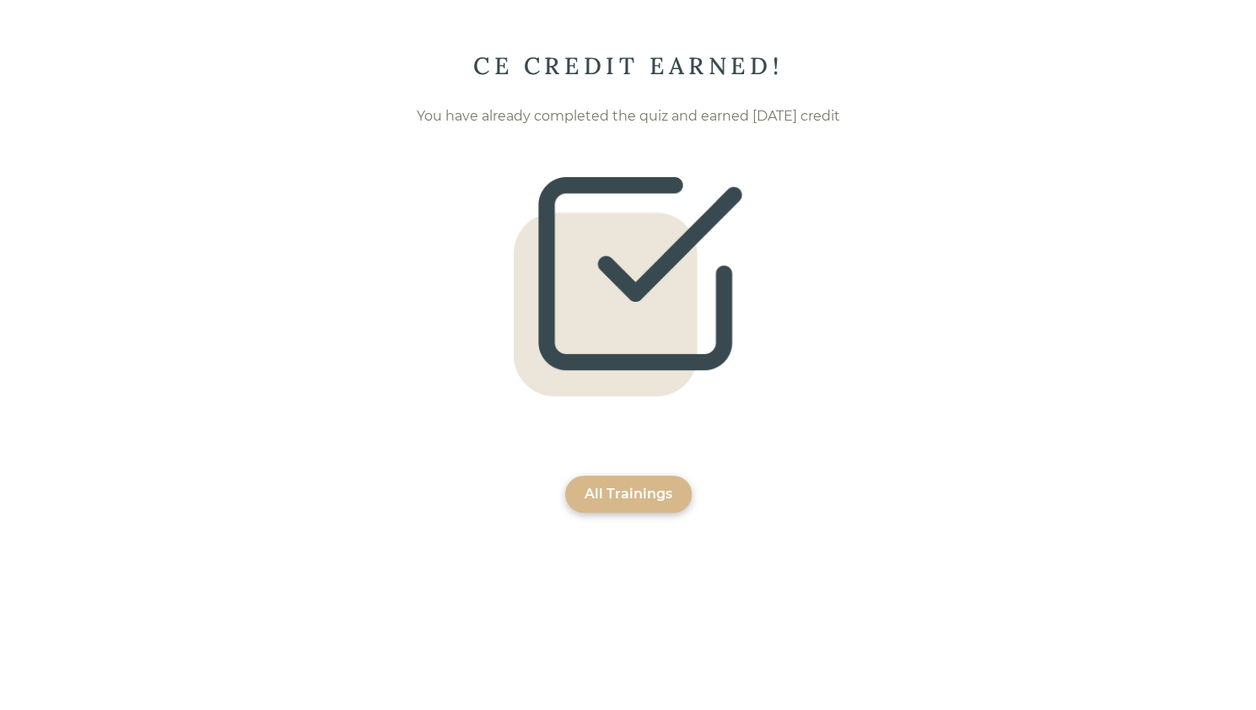
click at [614, 493] on div "All Trainings" at bounding box center [629, 494] width 88 height 20
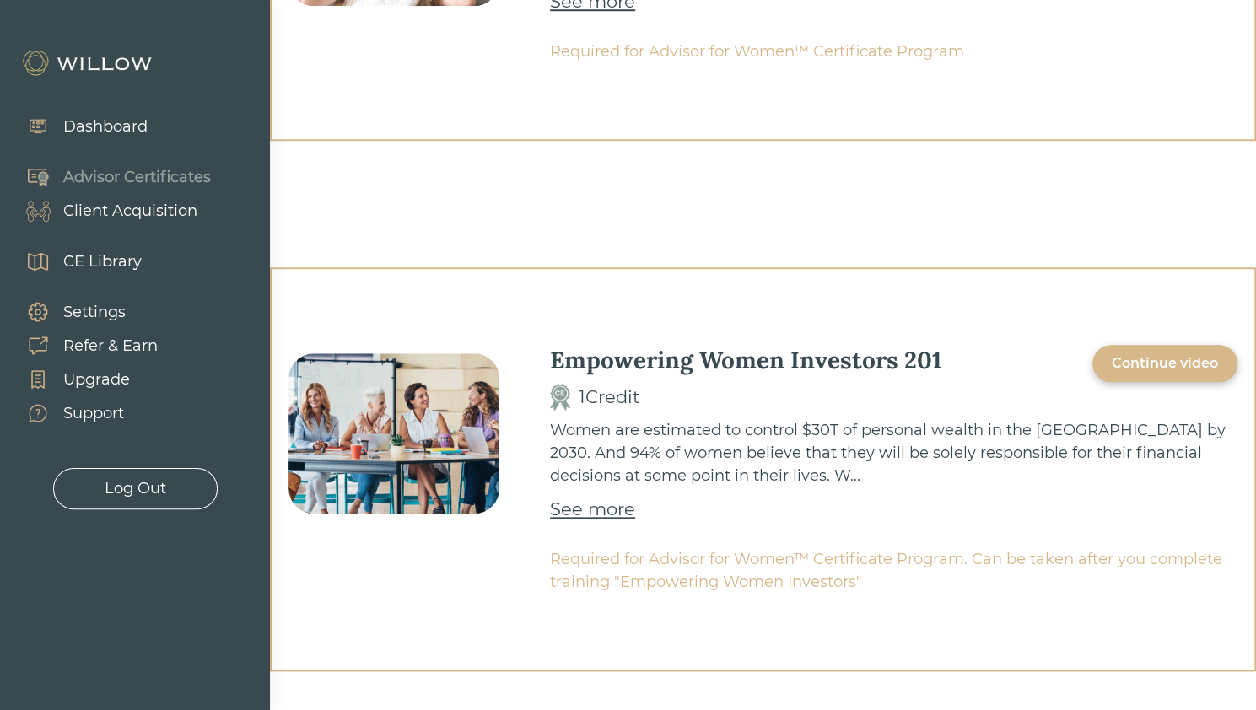
scroll to position [828, 0]
click at [1174, 356] on div "Continue video" at bounding box center [1165, 364] width 106 height 20
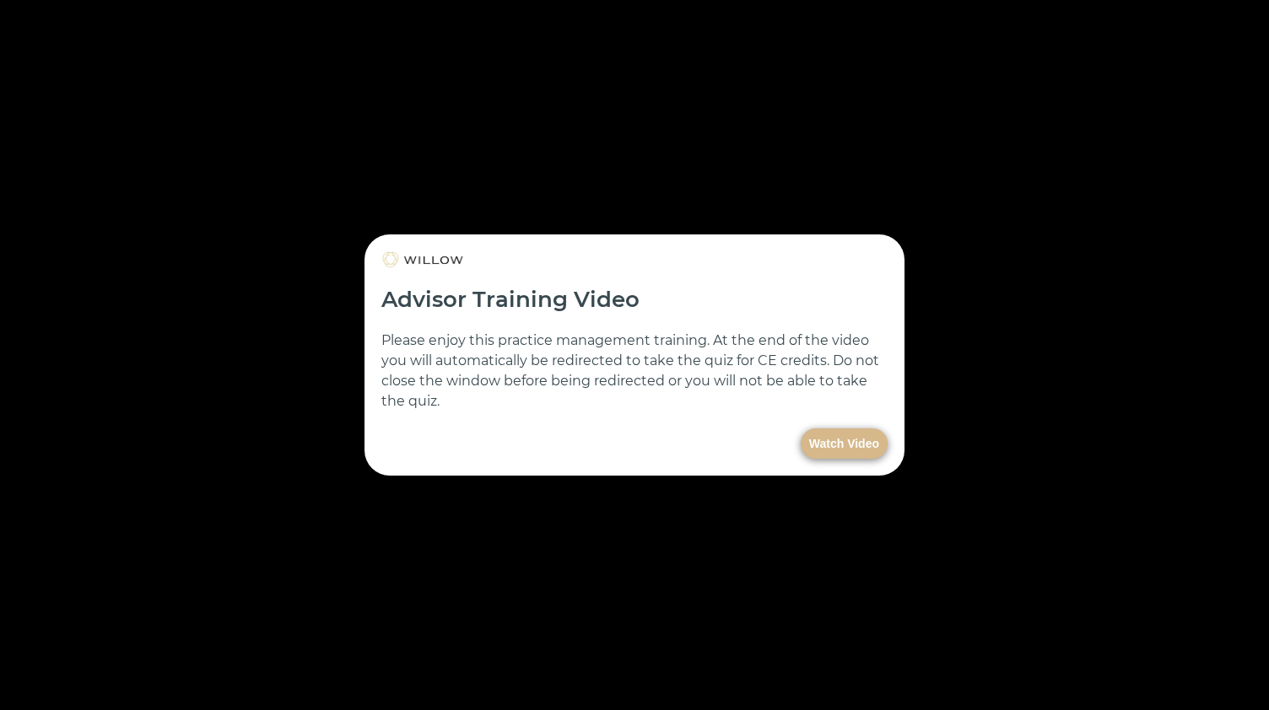
click at [850, 444] on button "Watch Video" at bounding box center [843, 443] width 87 height 30
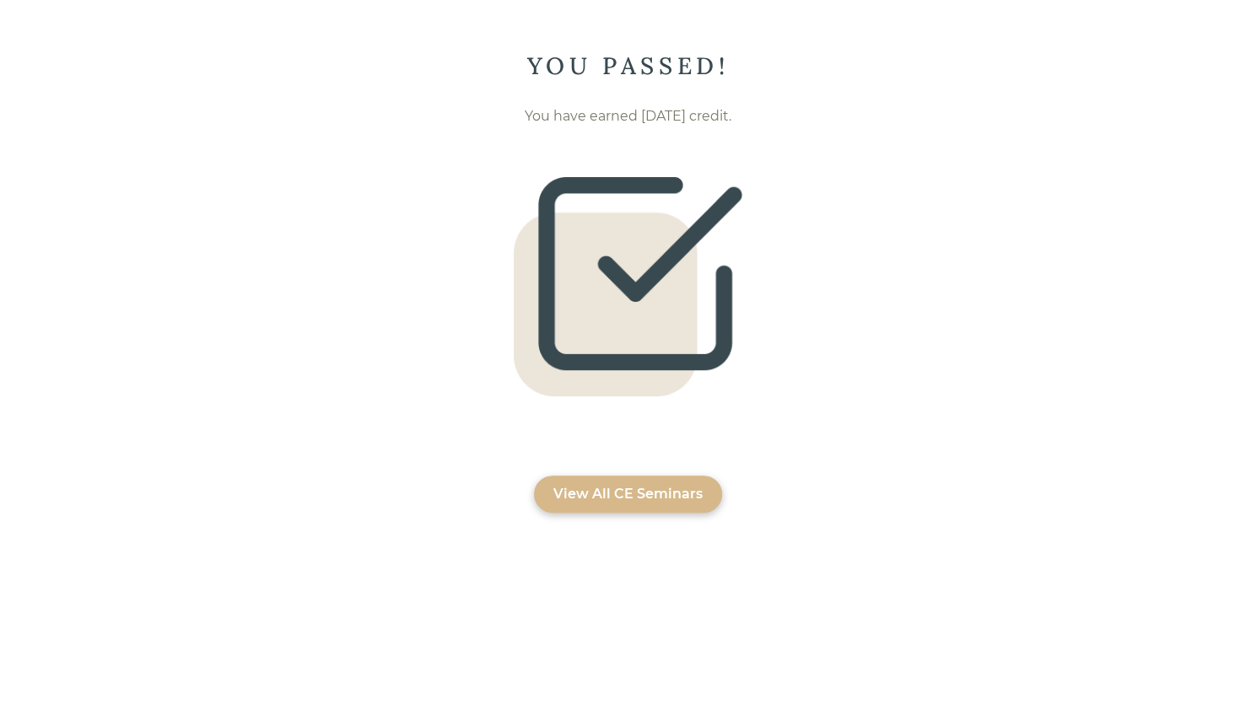
click at [577, 489] on div "View All CE Seminars" at bounding box center [627, 494] width 149 height 20
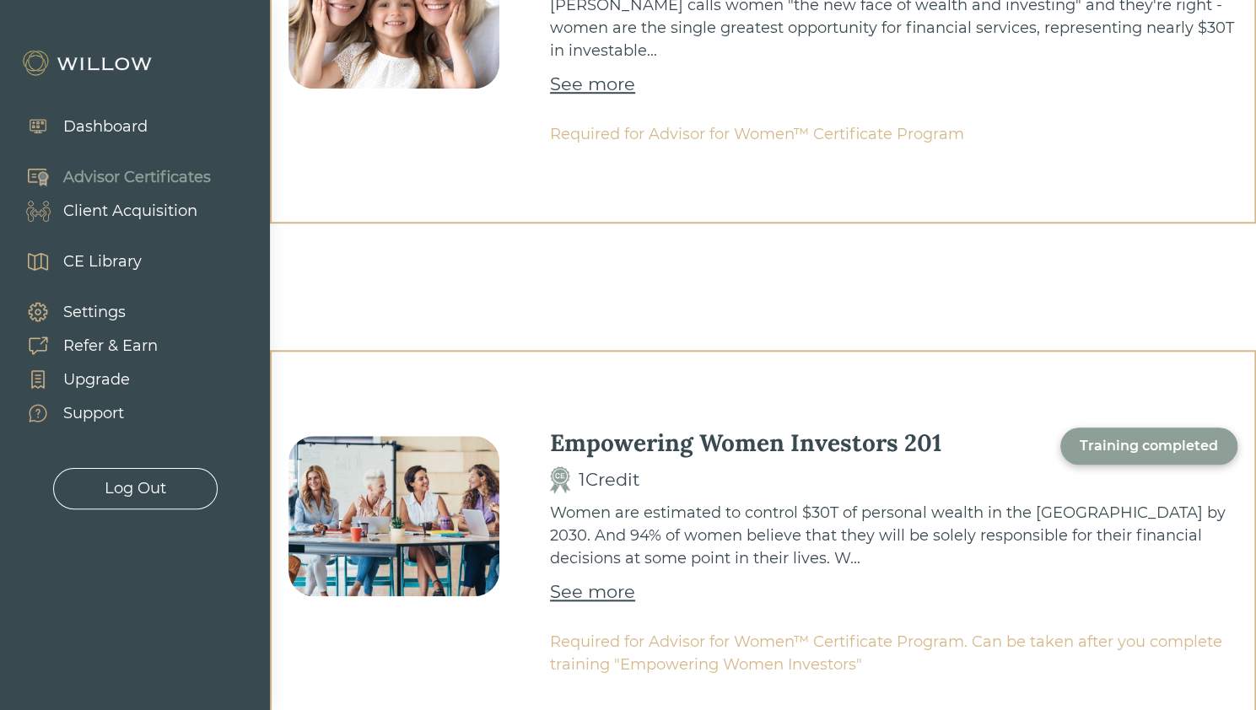
scroll to position [866, 0]
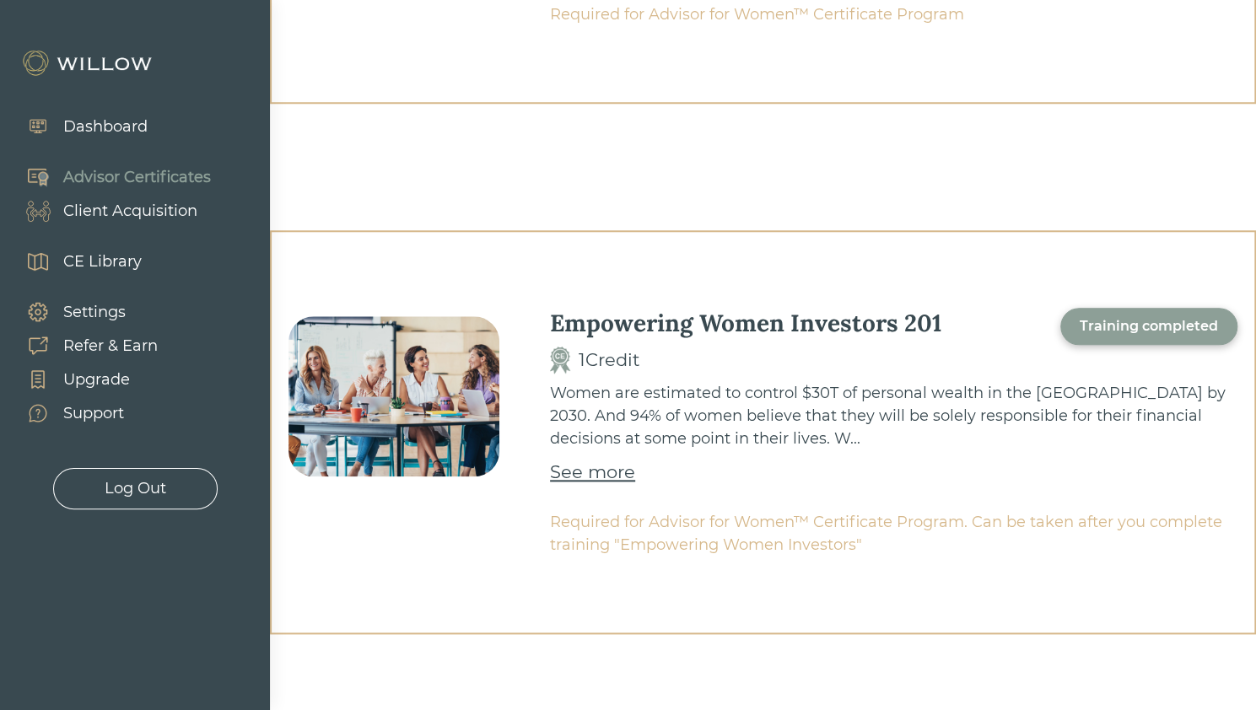
click at [116, 126] on div "Dashboard" at bounding box center [105, 127] width 84 height 23
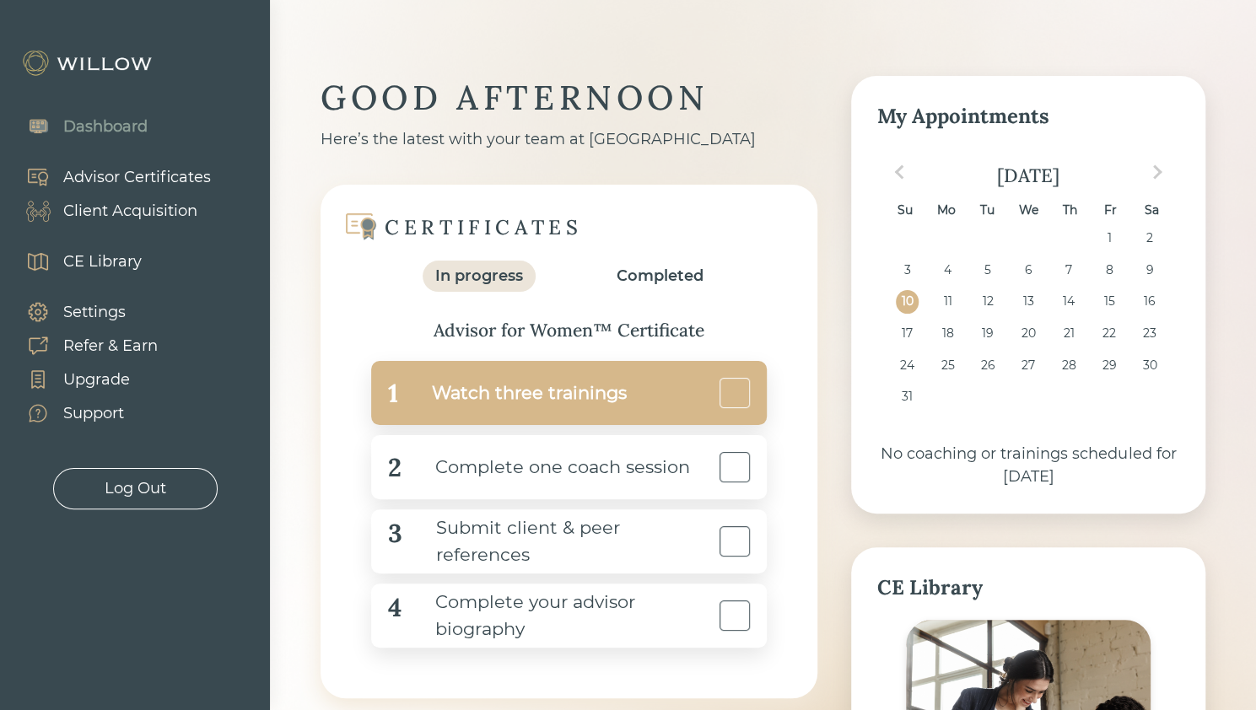
click at [745, 391] on div at bounding box center [734, 393] width 30 height 30
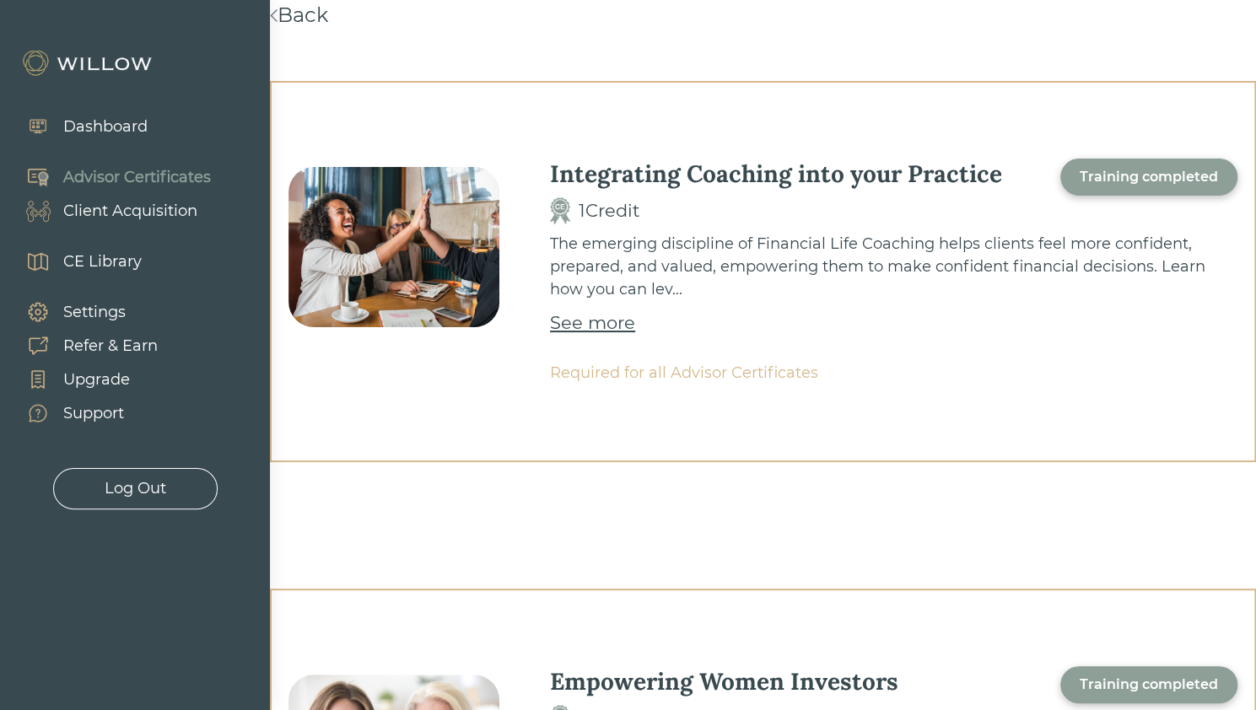
click at [304, 20] on link "Back" at bounding box center [299, 15] width 58 height 24
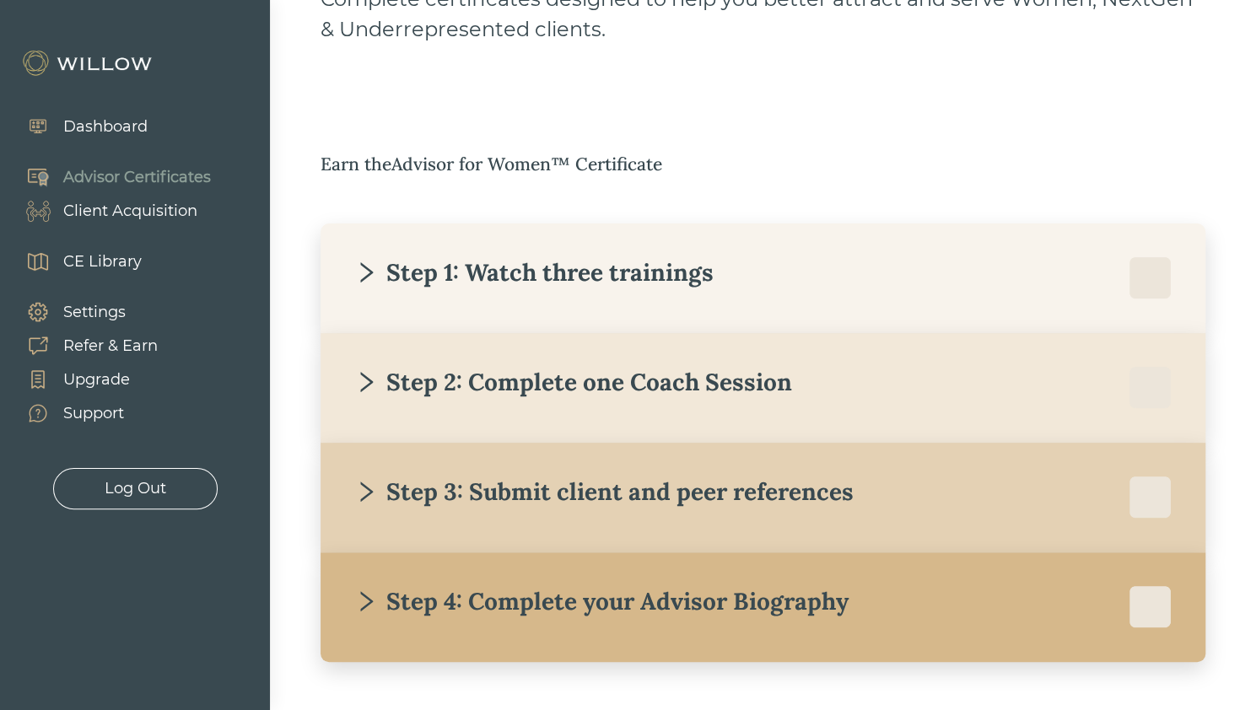
scroll to position [175, 0]
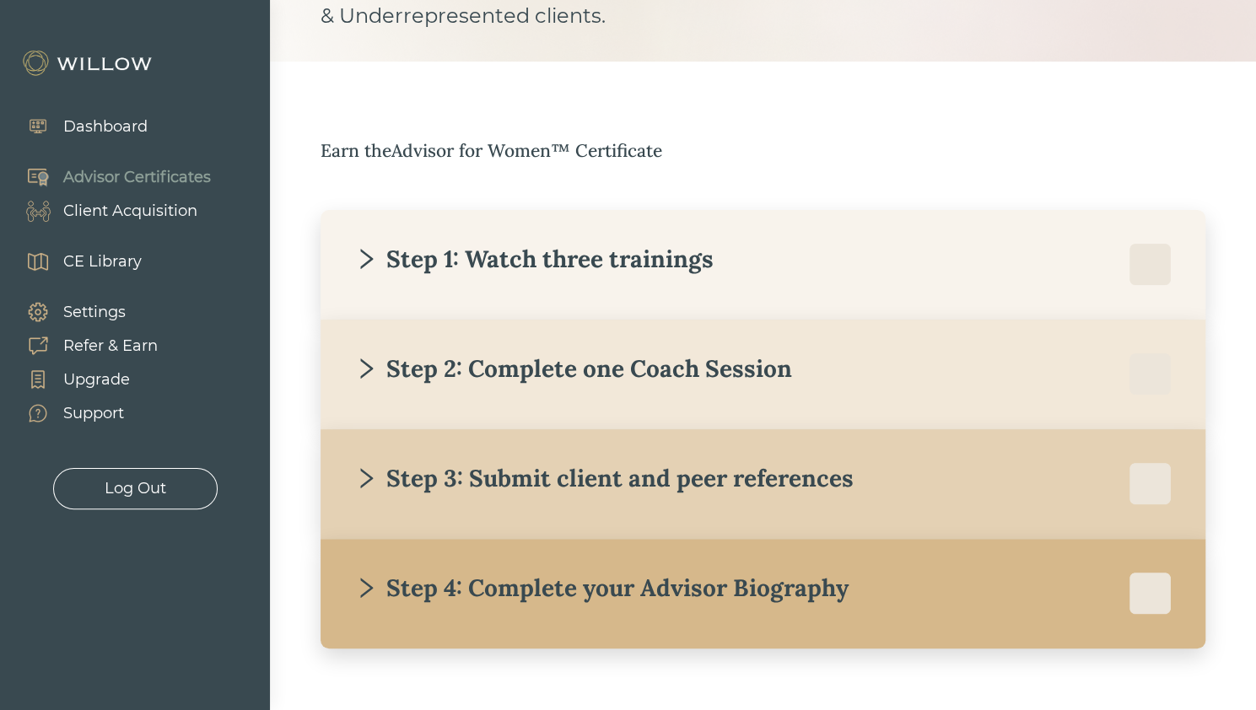
click at [1161, 256] on div at bounding box center [1150, 265] width 42 height 42
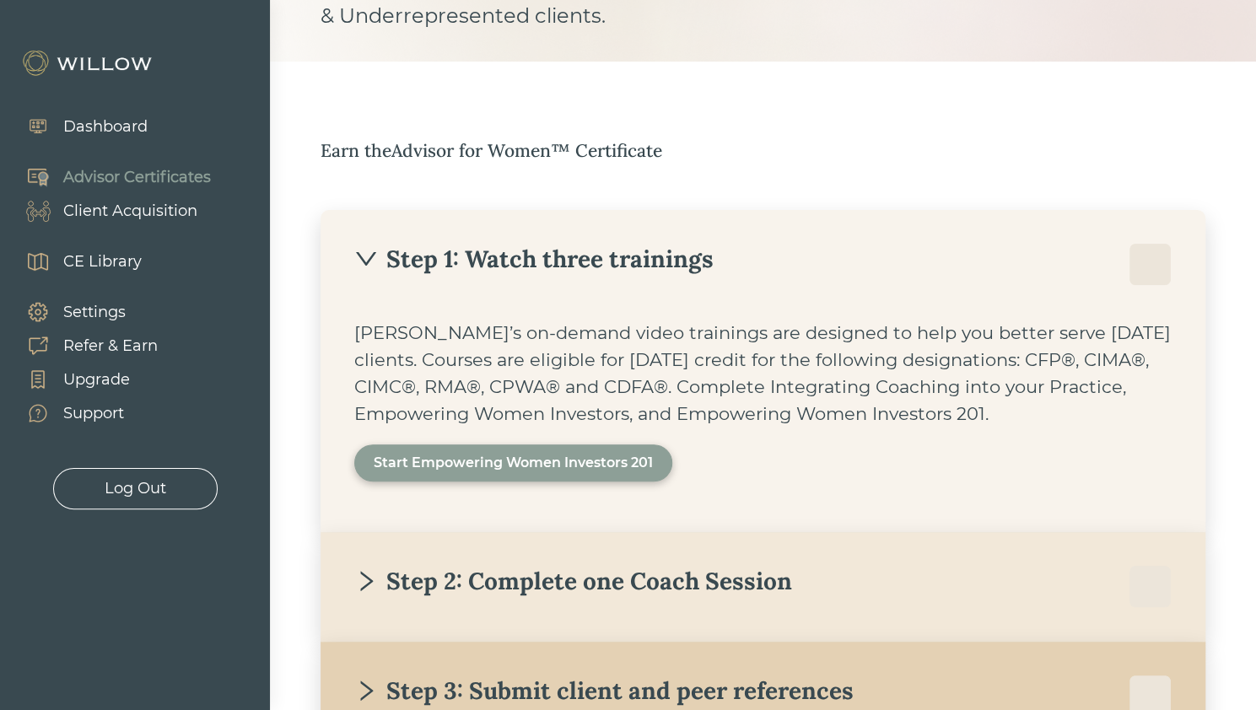
scroll to position [410, 0]
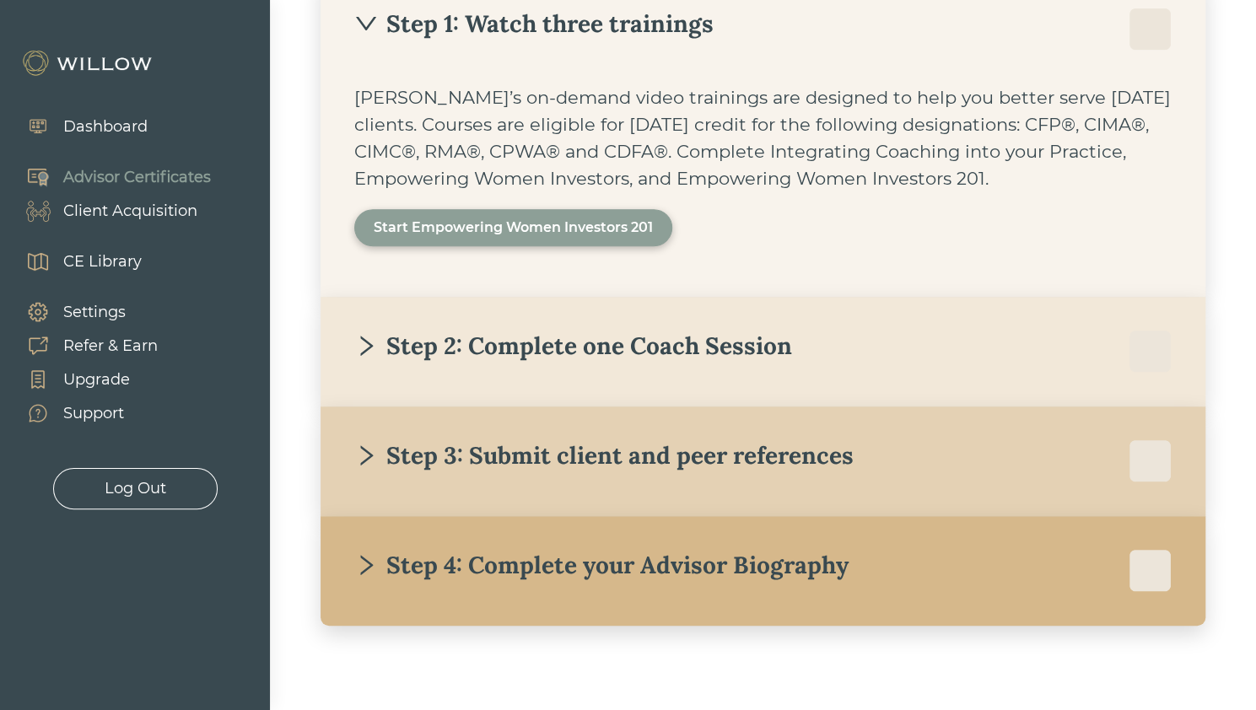
click at [381, 342] on div "Step 2: Complete one Coach Session" at bounding box center [573, 346] width 438 height 30
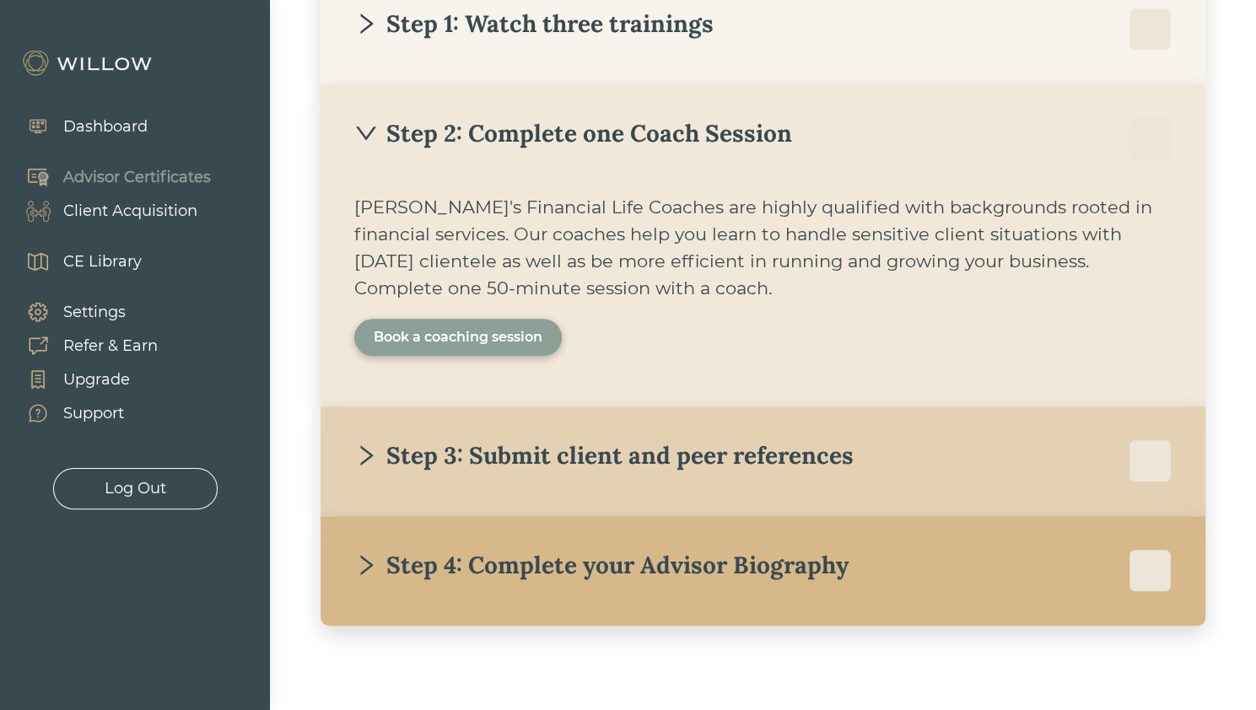
click at [403, 340] on div "Book a coaching session" at bounding box center [458, 337] width 169 height 20
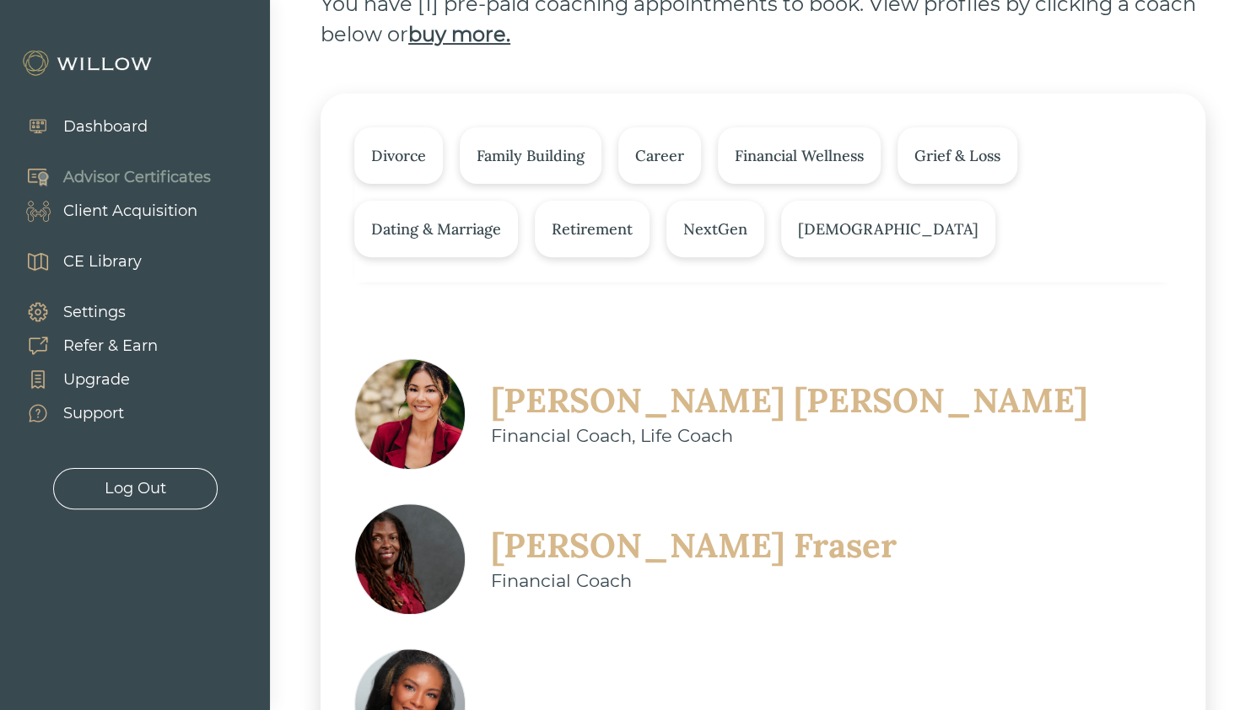
scroll to position [225, 0]
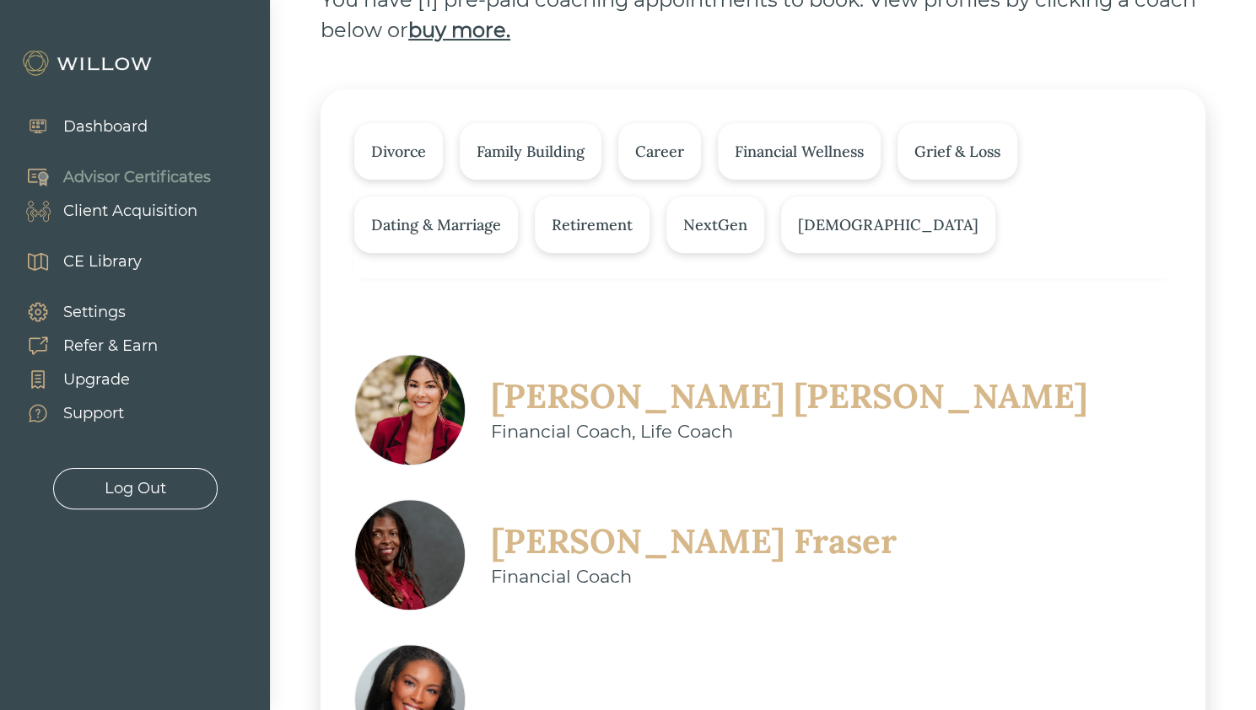
click at [403, 163] on div "Divorce" at bounding box center [398, 151] width 89 height 57
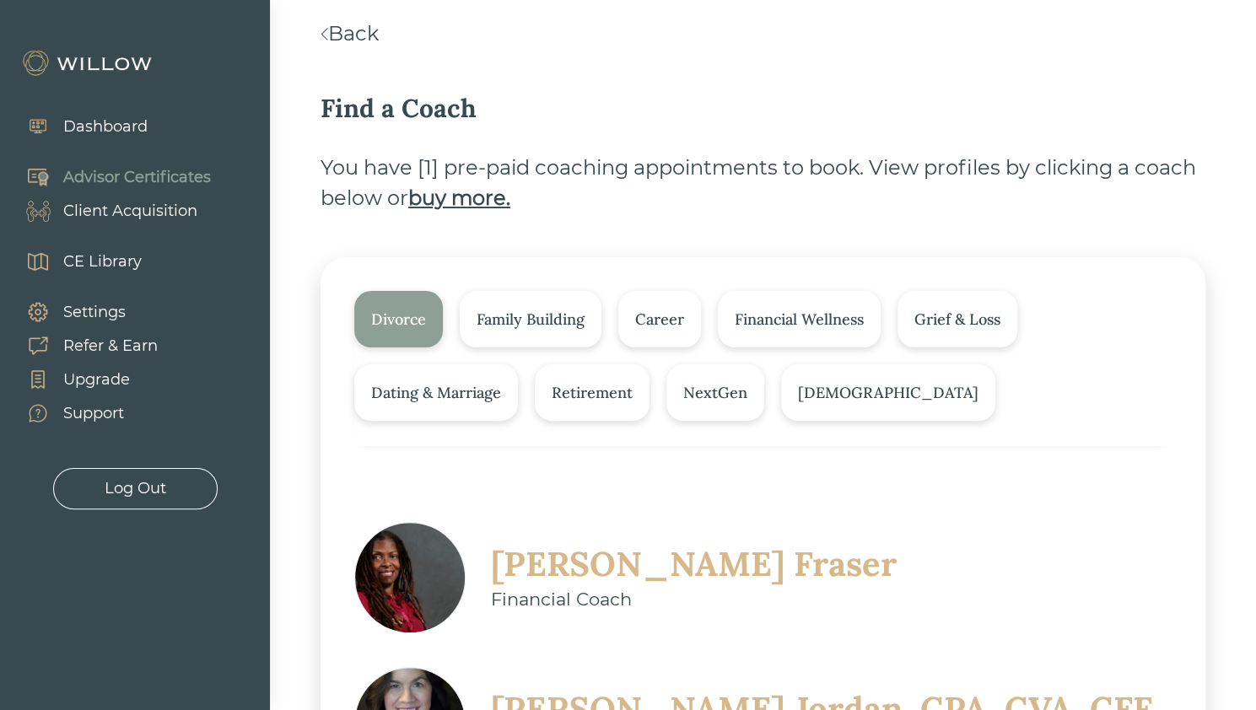
scroll to position [57, 0]
click at [989, 321] on div "Grief & Loss" at bounding box center [957, 319] width 86 height 23
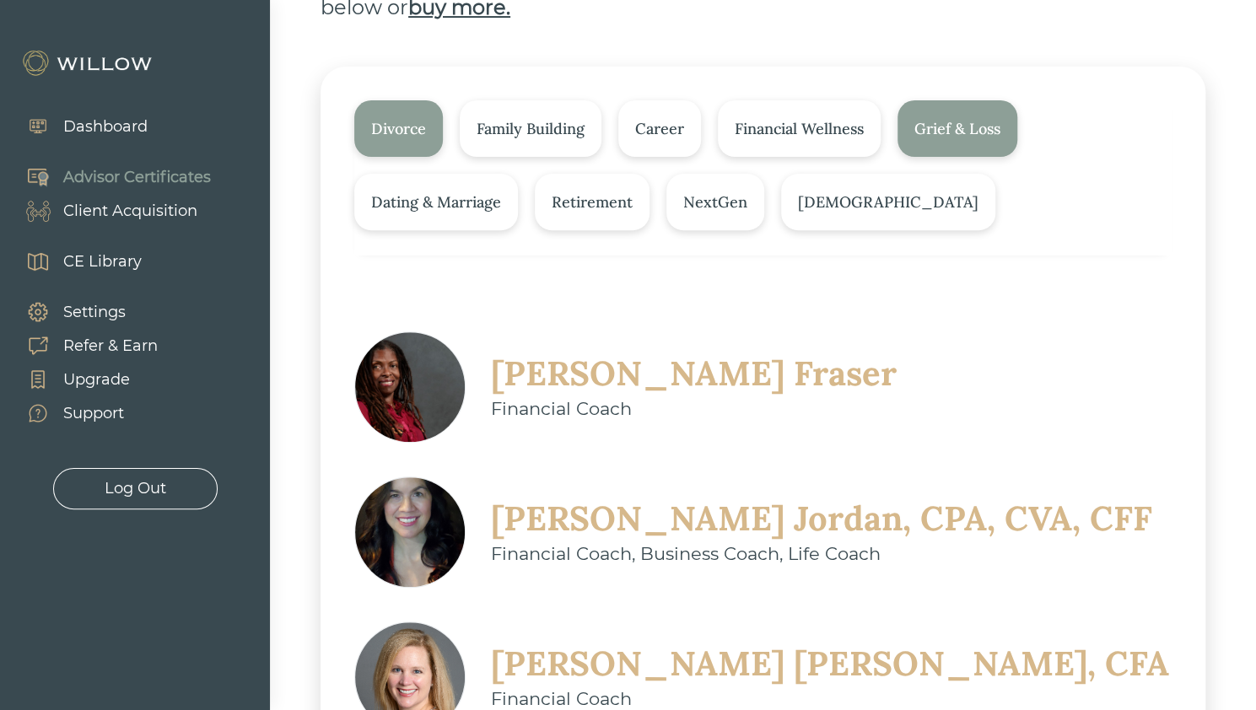
scroll to position [245, 0]
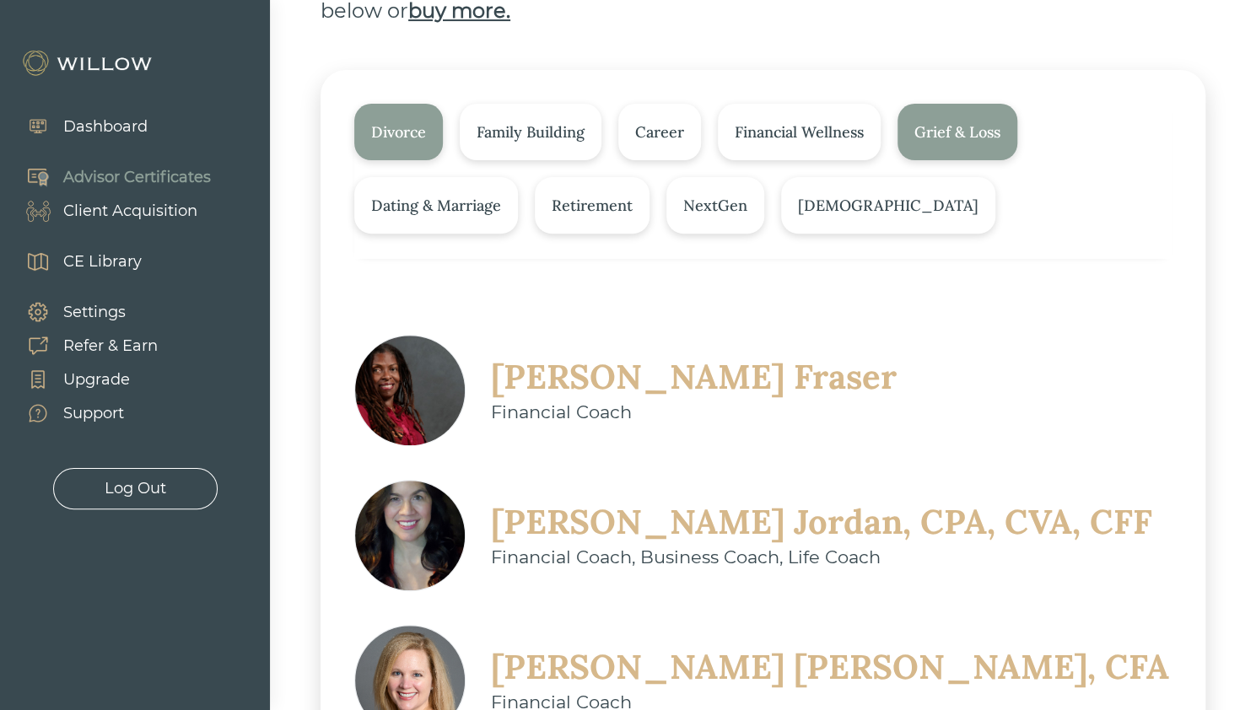
click at [953, 131] on div "Grief & Loss" at bounding box center [957, 132] width 86 height 23
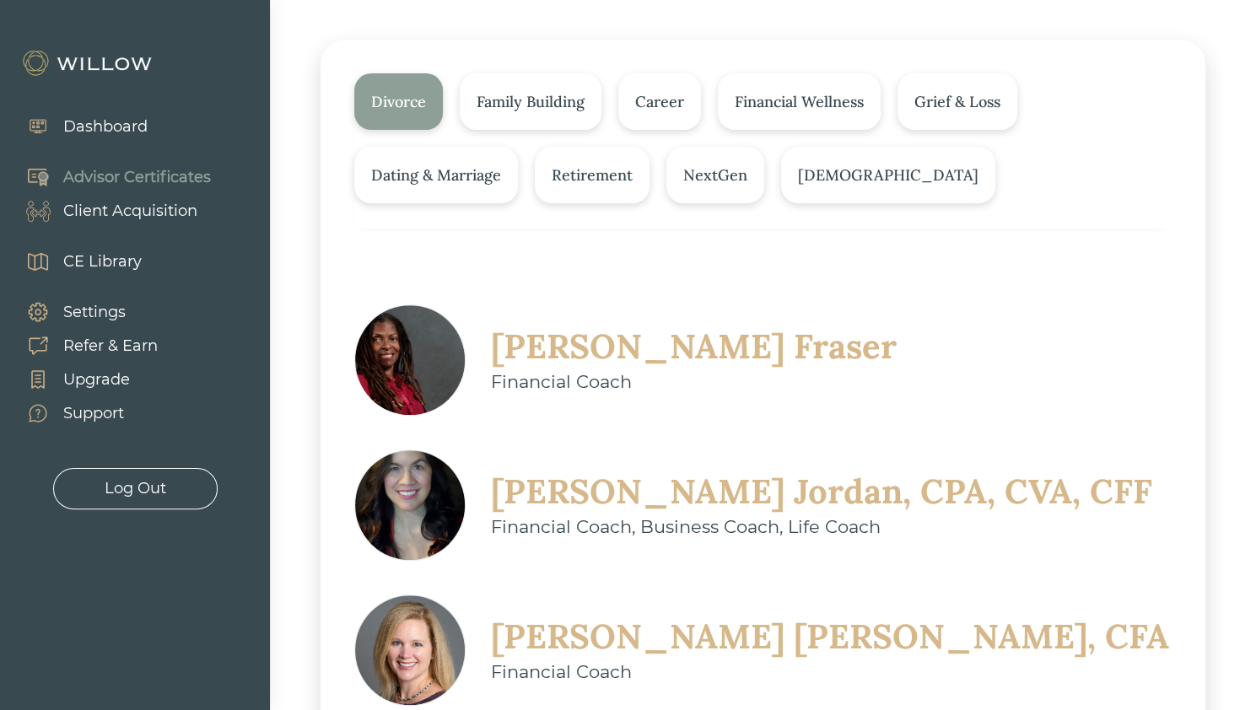
scroll to position [273, 0]
click at [951, 108] on div "Grief & Loss" at bounding box center [957, 103] width 86 height 23
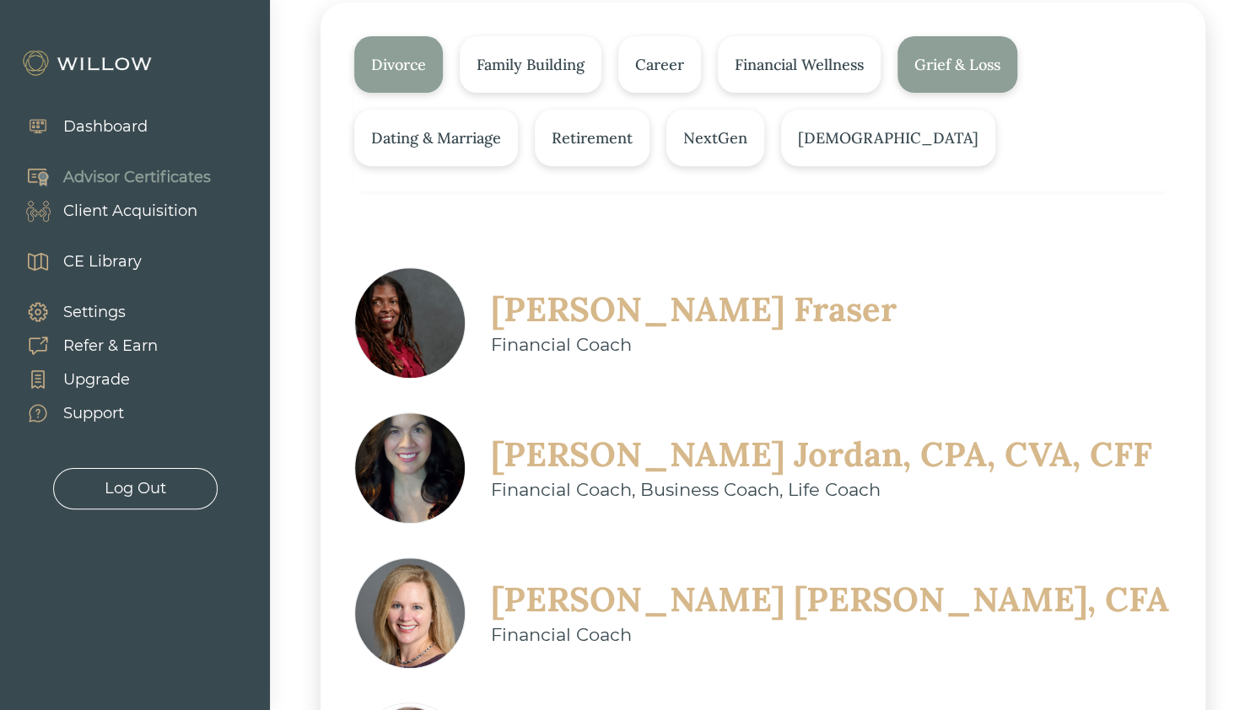
scroll to position [311, 0]
click at [579, 155] on div "Retirement" at bounding box center [592, 138] width 115 height 57
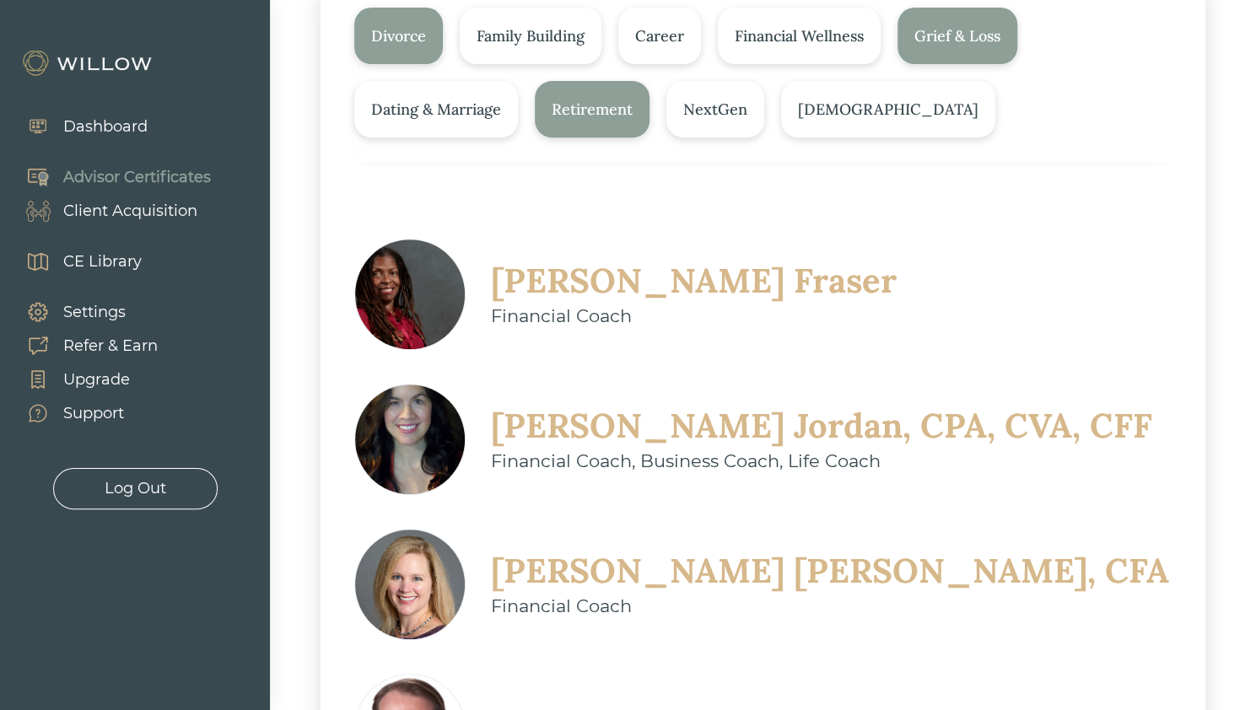
scroll to position [342, 0]
click at [382, 30] on div "Divorce" at bounding box center [398, 35] width 55 height 23
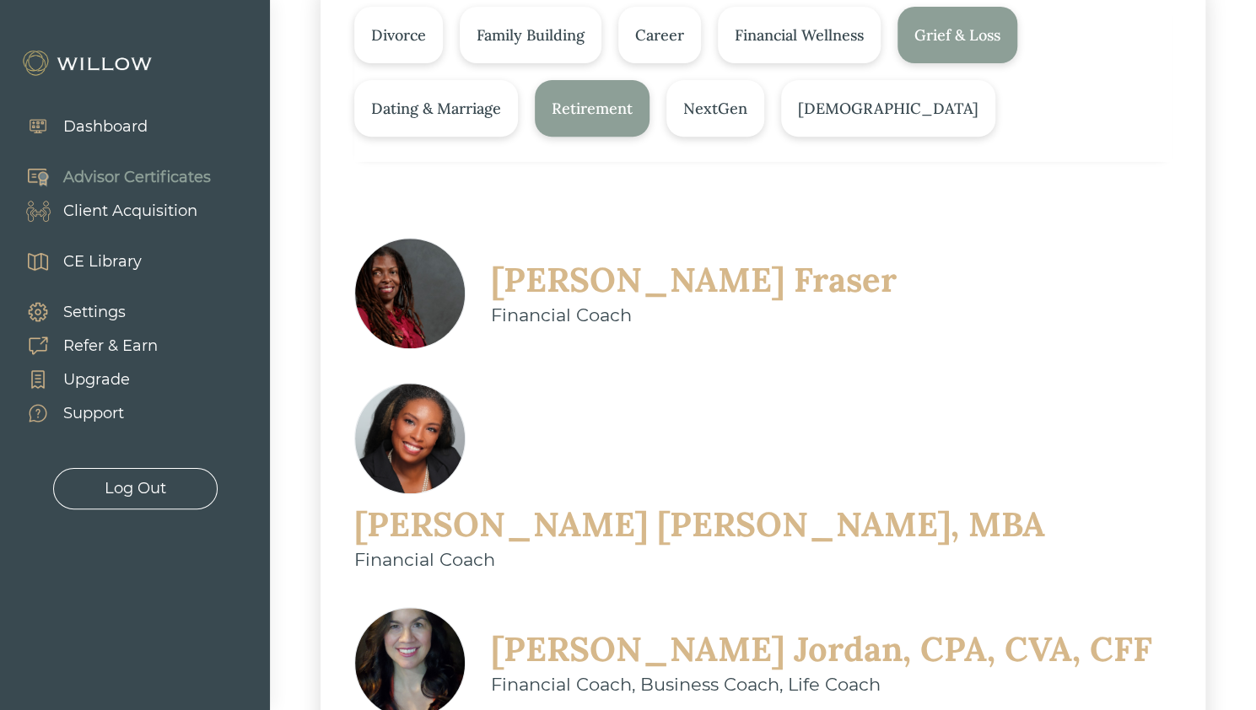
click at [937, 41] on div "Grief & Loss" at bounding box center [957, 35] width 86 height 23
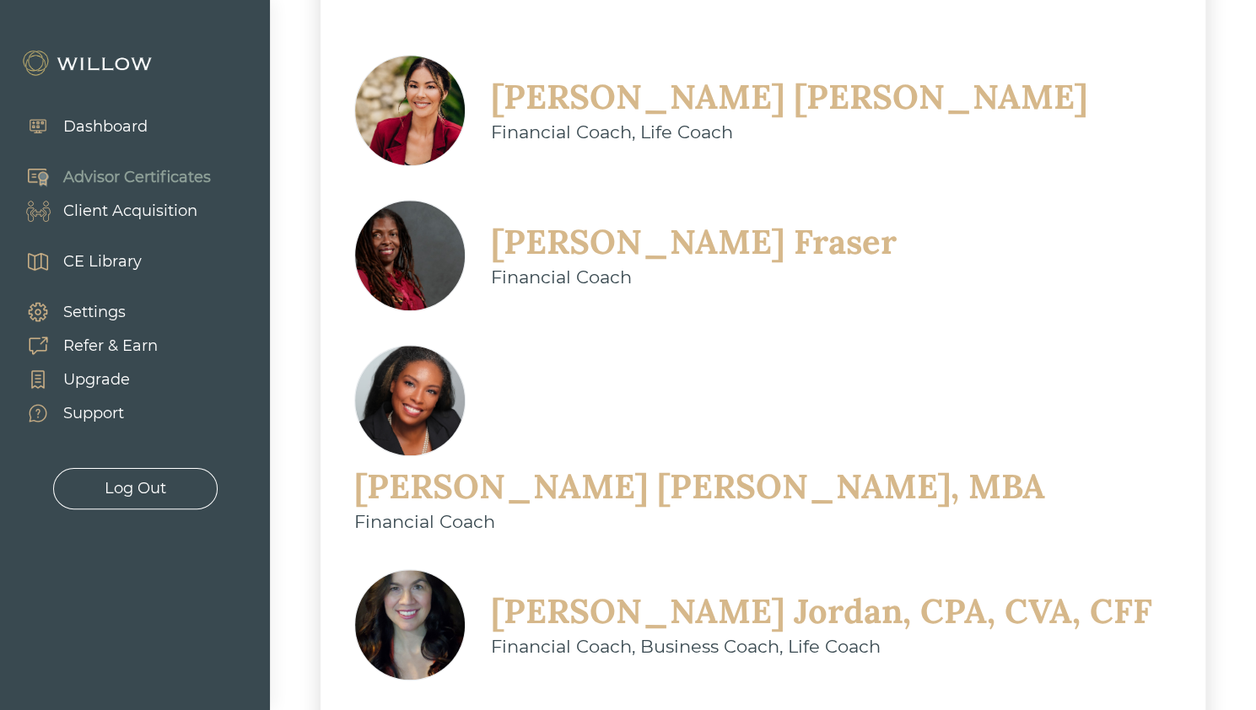
scroll to position [543, 0]
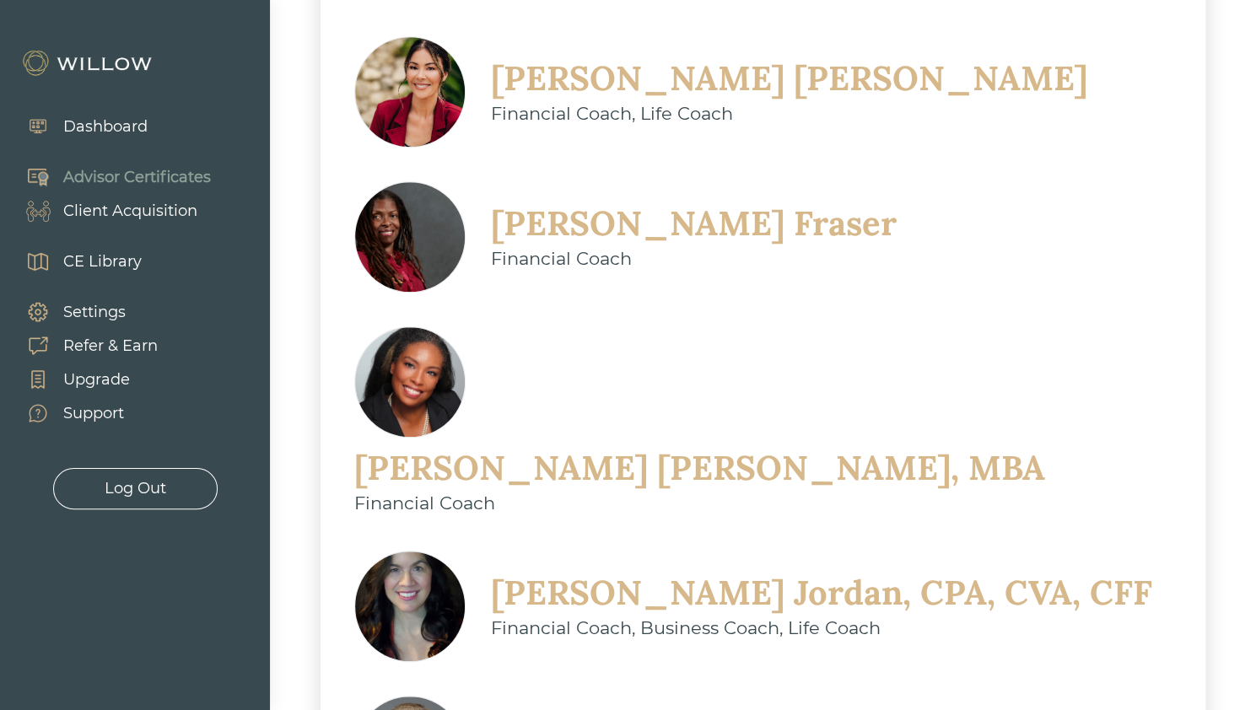
click at [663, 77] on div "Christine Sarno" at bounding box center [789, 79] width 596 height 44
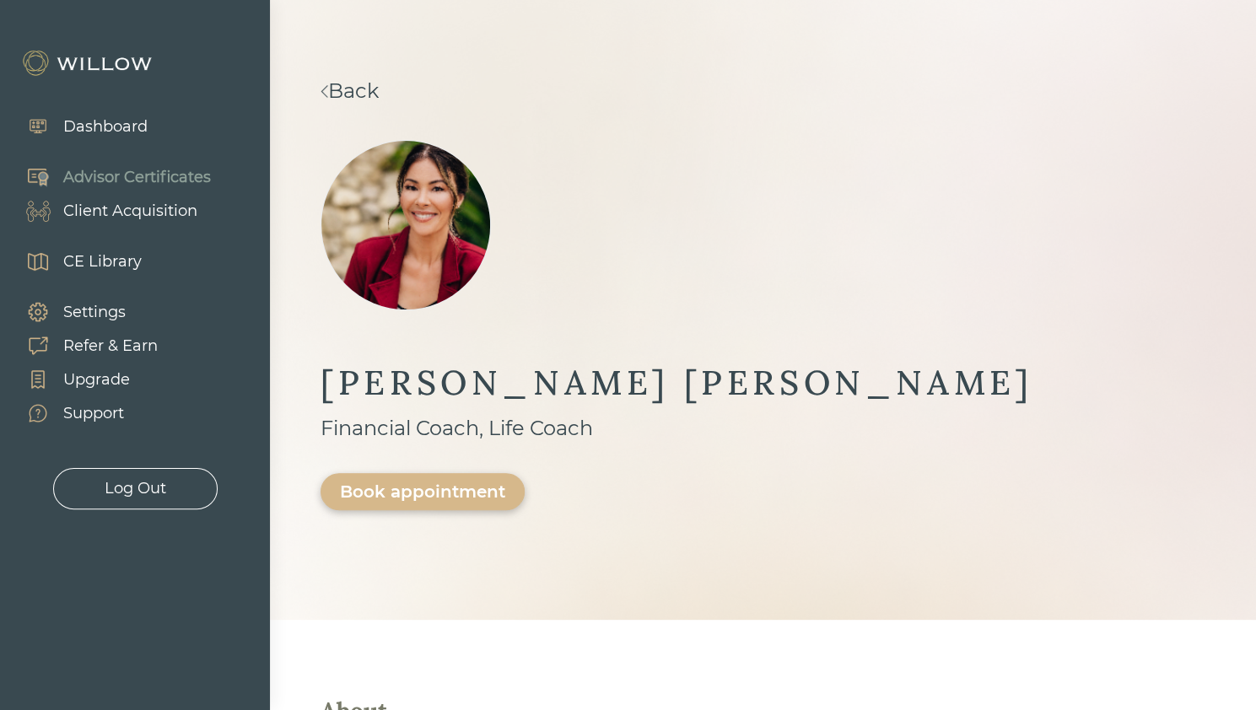
click at [370, 95] on link "Back" at bounding box center [350, 90] width 58 height 24
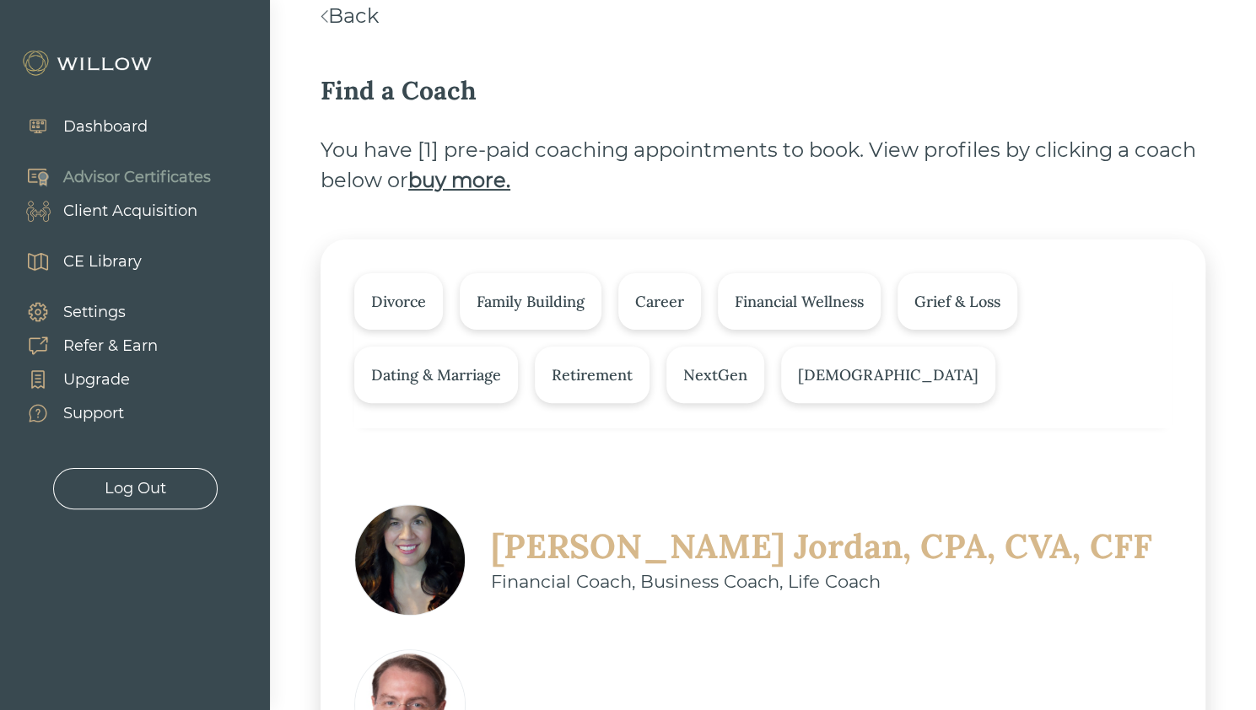
scroll to position [74, 0]
click at [617, 552] on div "Sherry Jordan, CPA, CVA, CFF" at bounding box center [821, 547] width 661 height 44
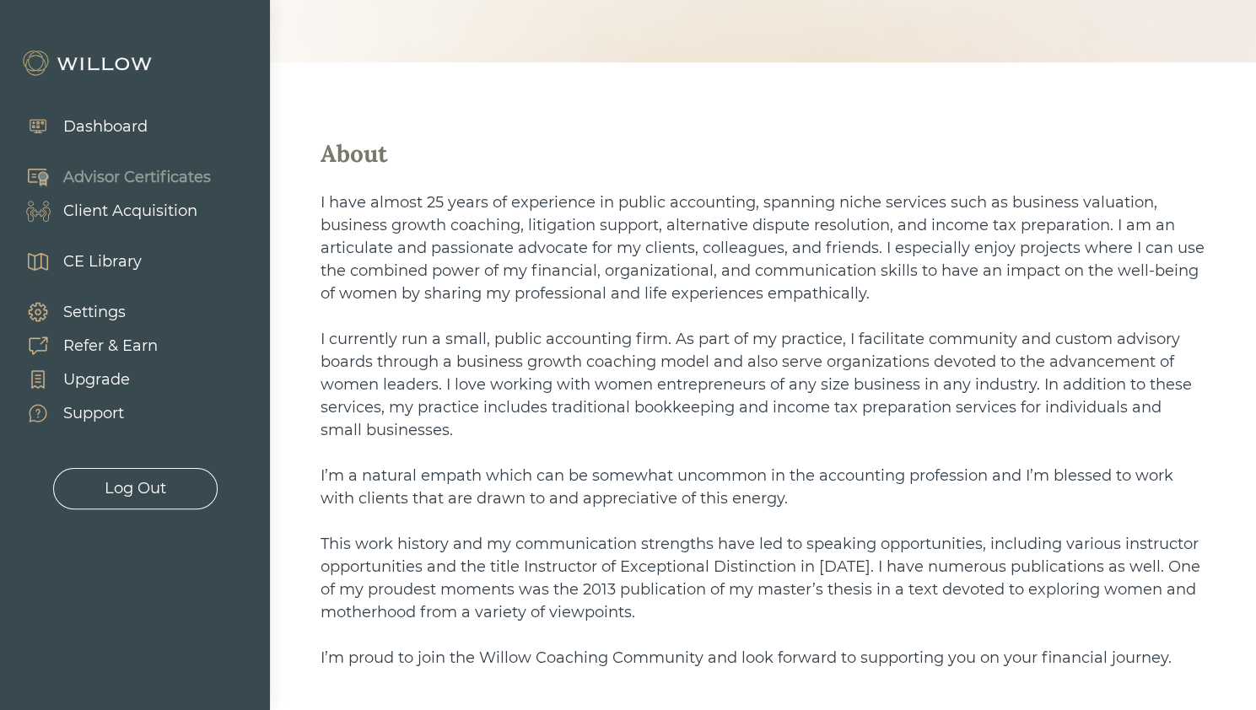
scroll to position [558, 0]
